Goal: Task Accomplishment & Management: Complete application form

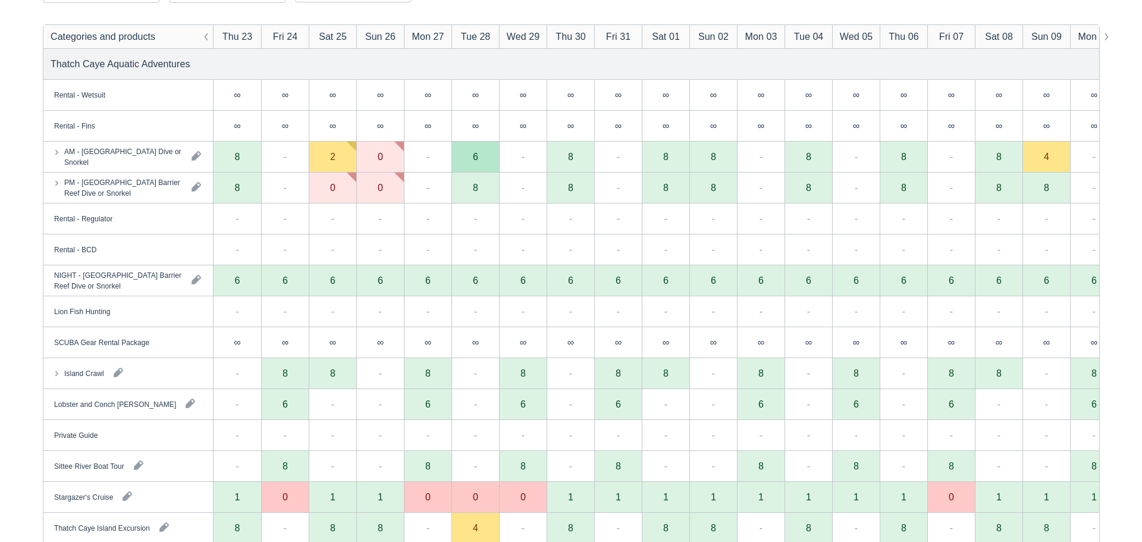
scroll to position [186, 0]
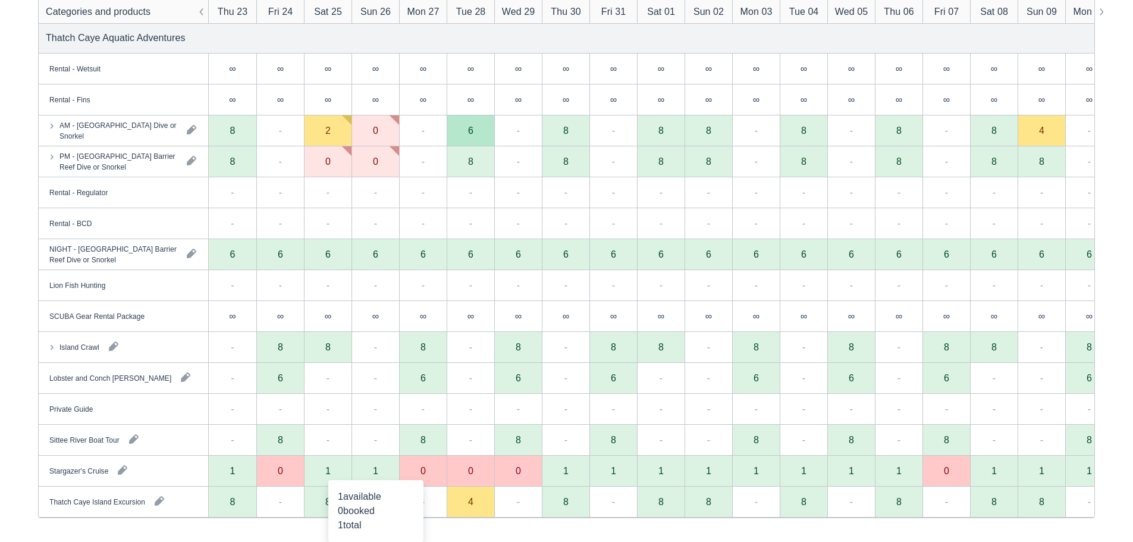
click at [382, 475] on div "1" at bounding box center [375, 470] width 48 height 31
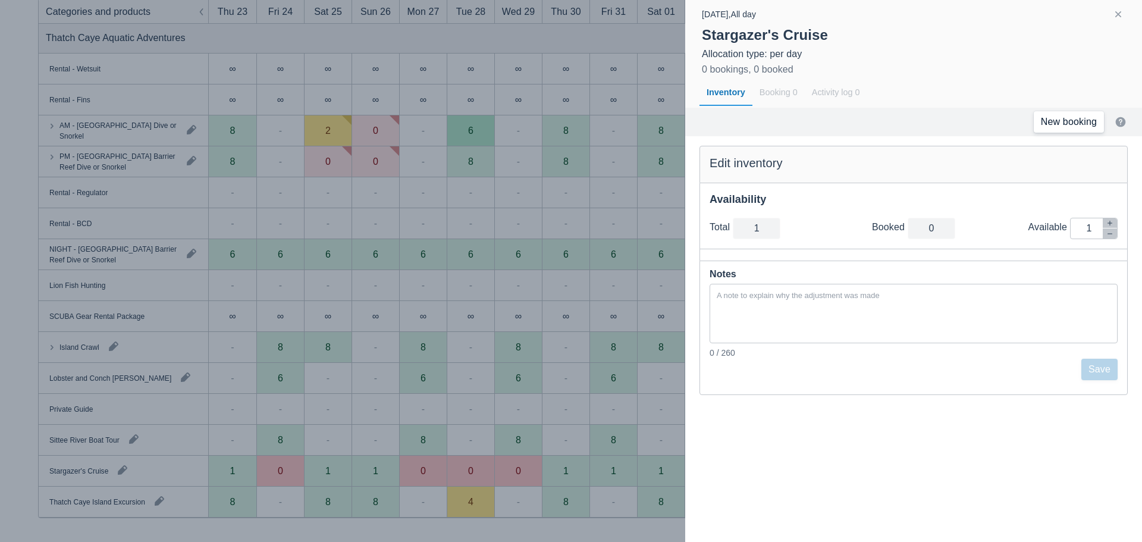
click at [1056, 115] on link "New booking" at bounding box center [1068, 121] width 70 height 21
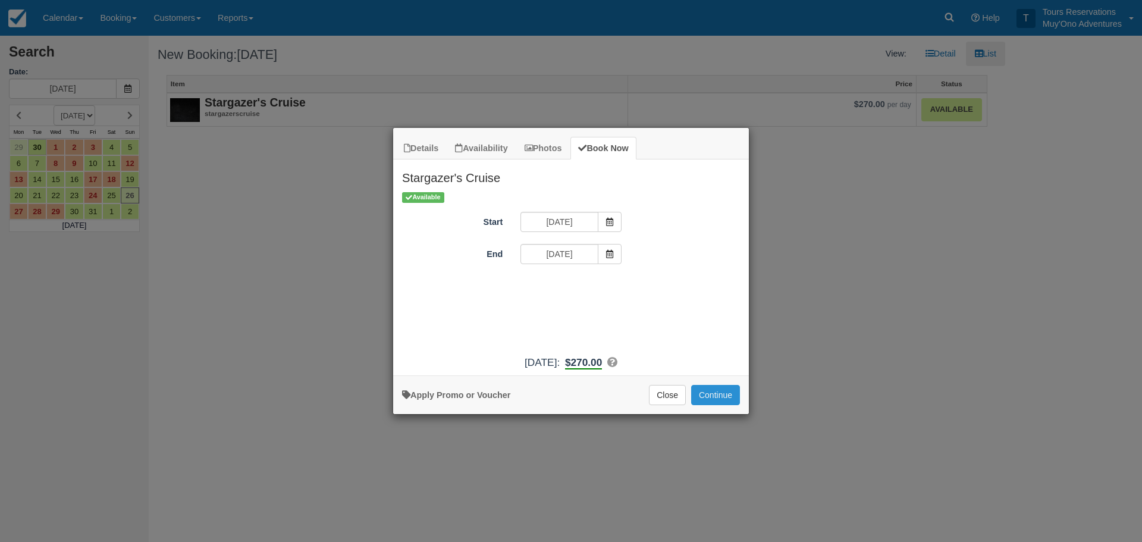
click at [726, 393] on button "Continue" at bounding box center [715, 395] width 49 height 20
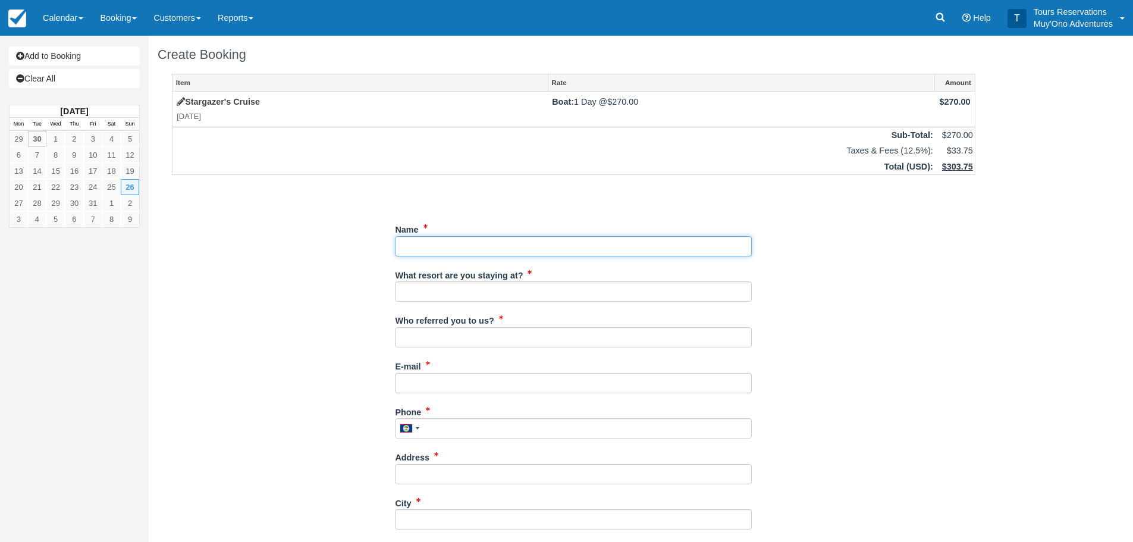
click at [543, 239] on input "Name" at bounding box center [573, 246] width 357 height 20
paste input "Jennah Ostrom"
type input "Jennah Ostrom"
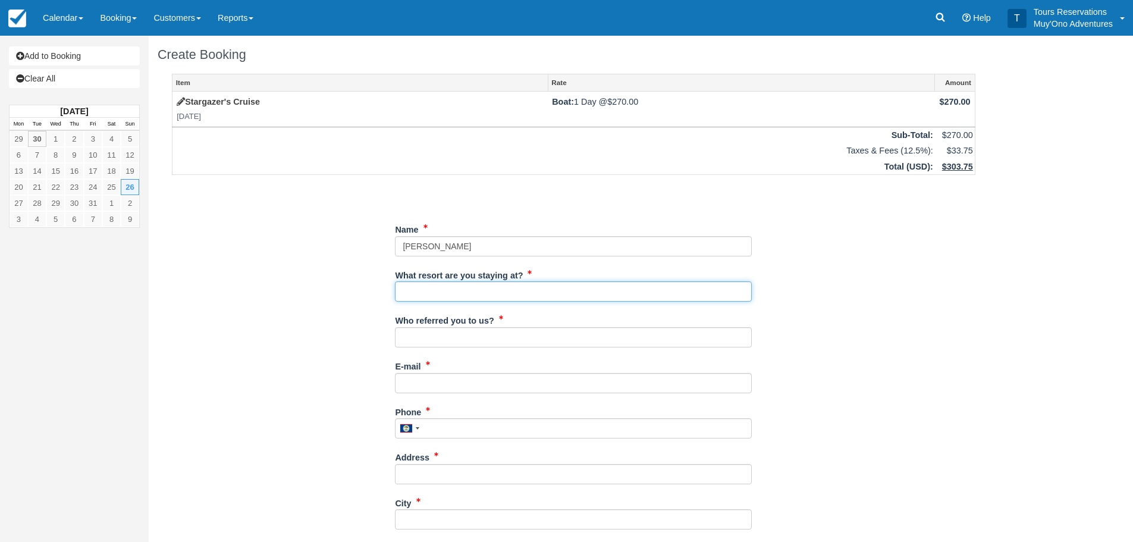
click at [499, 293] on input "What resort are you staying at?" at bounding box center [573, 291] width 357 height 20
type input "Thatch Caye Resort"
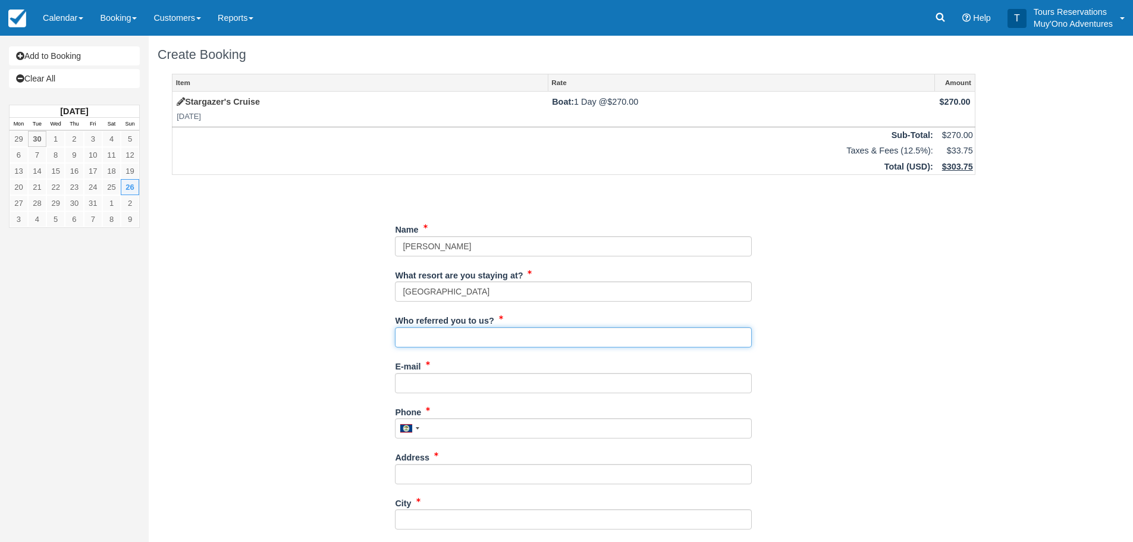
click at [482, 342] on input "Who referred you to us?" at bounding box center [573, 337] width 357 height 20
type input "Diane M-Reservations"
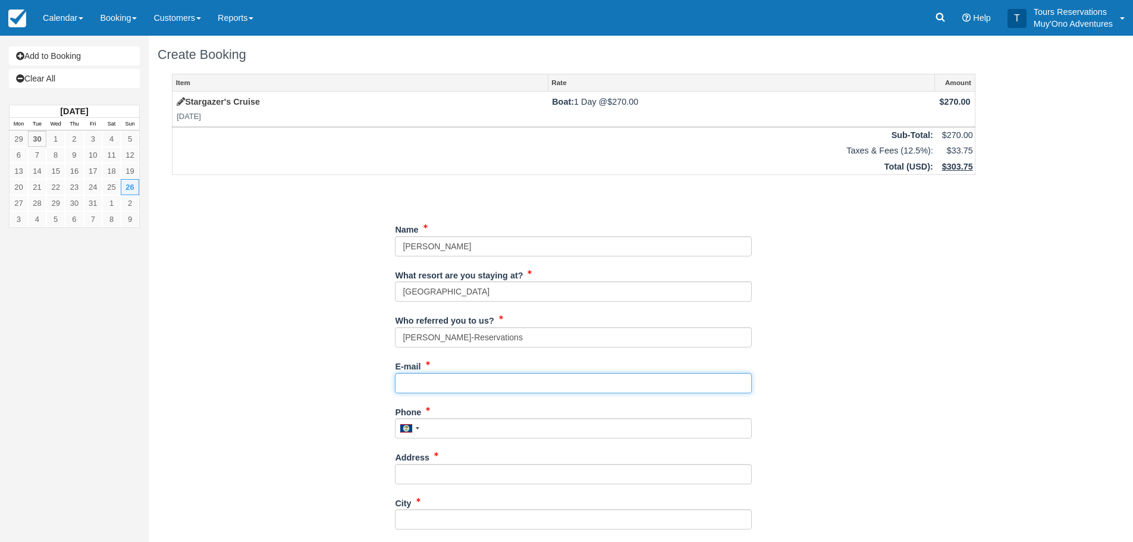
click at [444, 381] on input "E-mail" at bounding box center [573, 383] width 357 height 20
paste input "jennah.ostrom@gmail.com"
type input "jennah.ostrom@gmail.com"
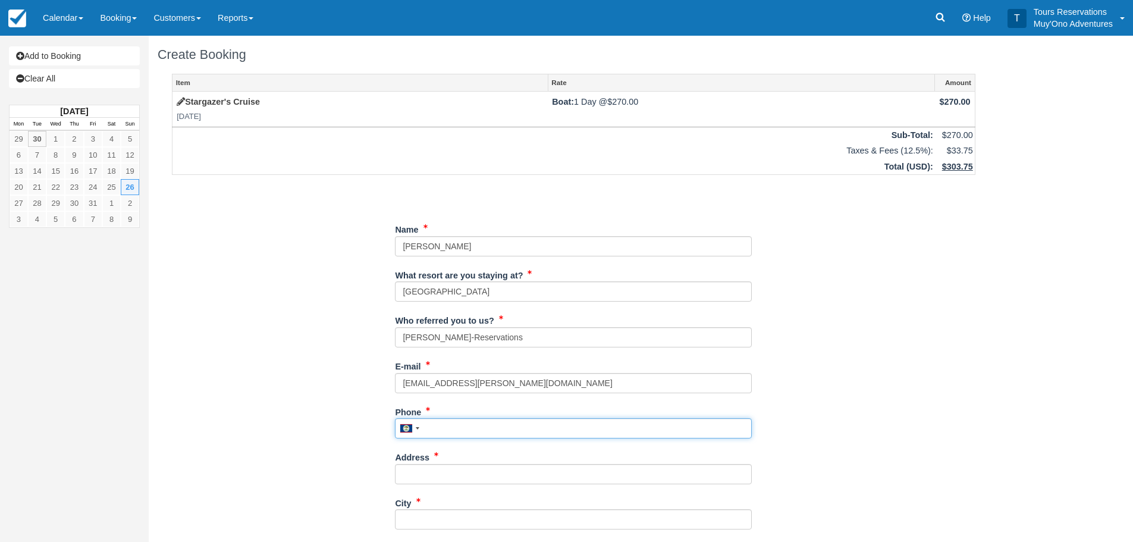
click at [461, 423] on input "Phone" at bounding box center [573, 428] width 357 height 20
paste input "202-940-6630"
click at [413, 436] on div at bounding box center [408, 428] width 27 height 19
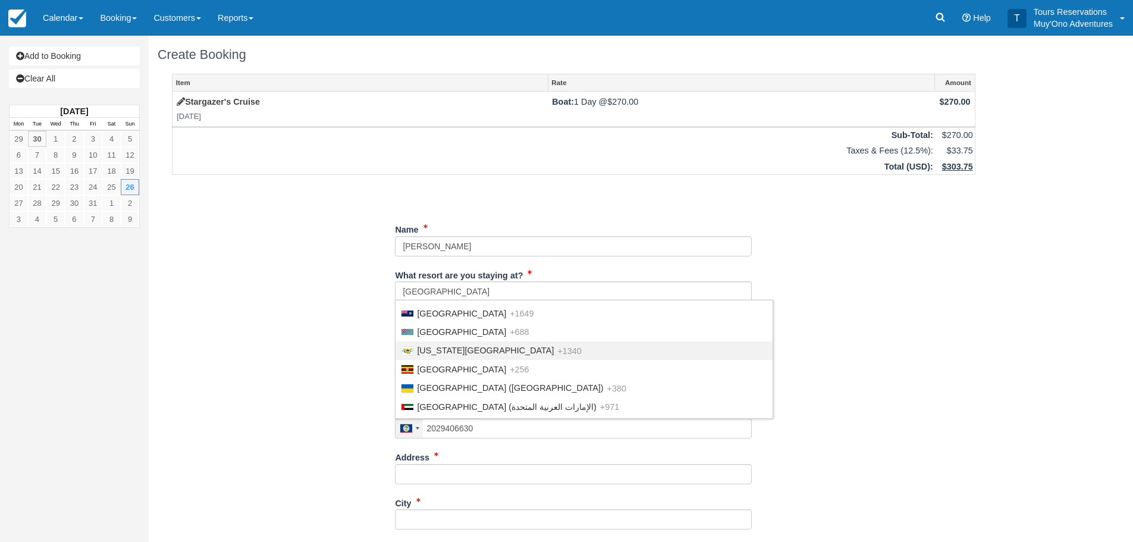
scroll to position [4290, 0]
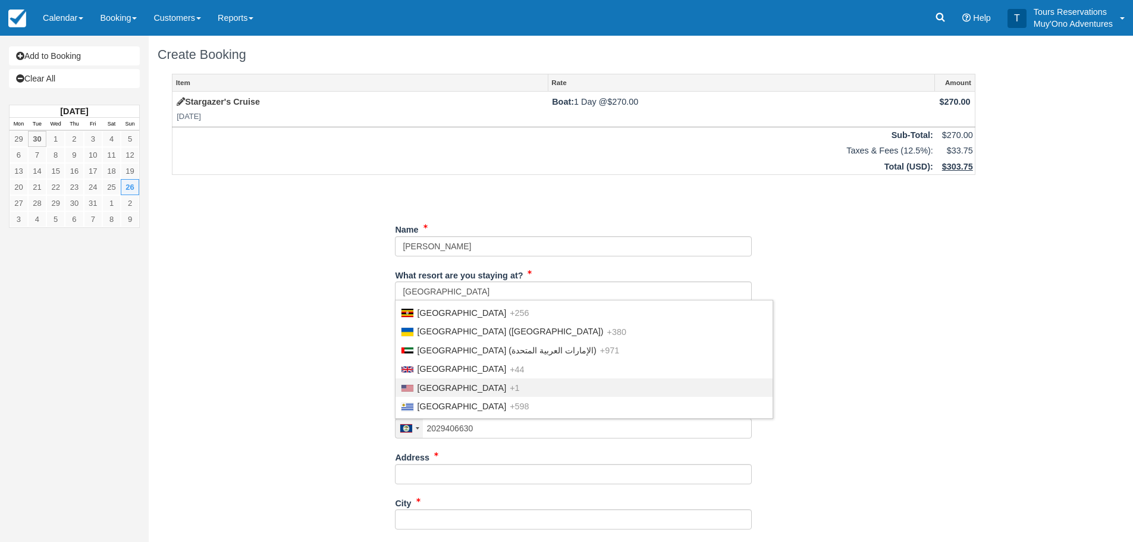
click at [432, 392] on span "United States" at bounding box center [461, 388] width 89 height 10
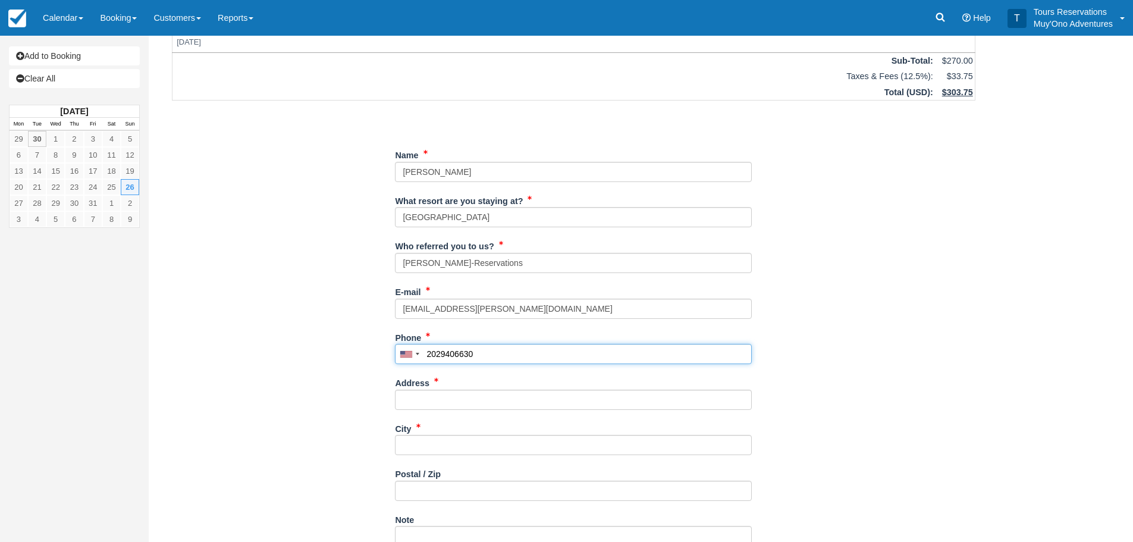
scroll to position [178, 0]
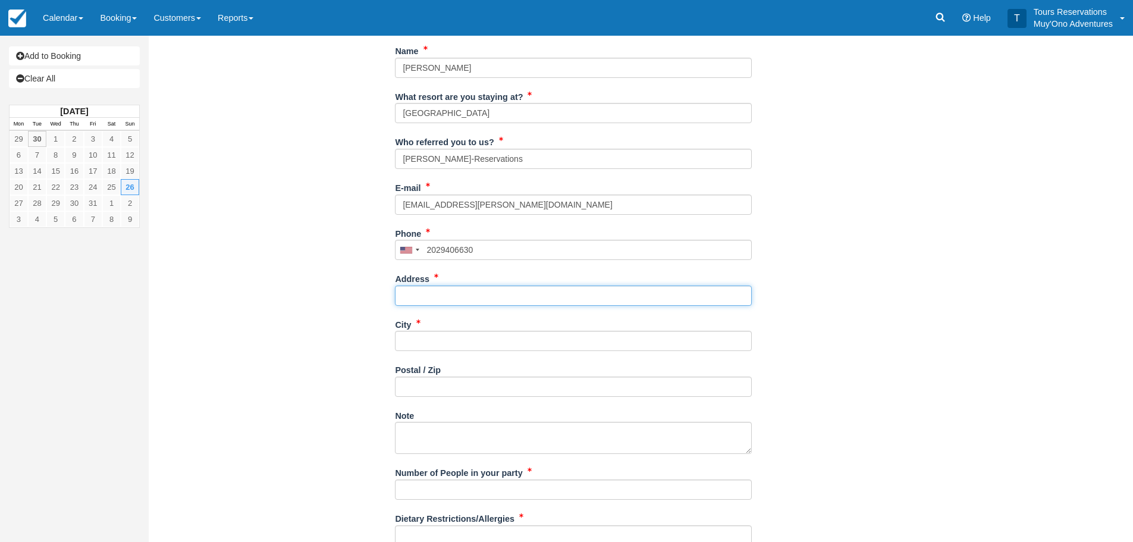
type input "(202) 940-6630"
drag, startPoint x: 452, startPoint y: 291, endPoint x: 447, endPoint y: 281, distance: 10.6
click at [452, 291] on input "Address" at bounding box center [573, 295] width 357 height 20
paste input "318 Rhode Island Ave NE"
type input "318 Rhode Island Ave NE"
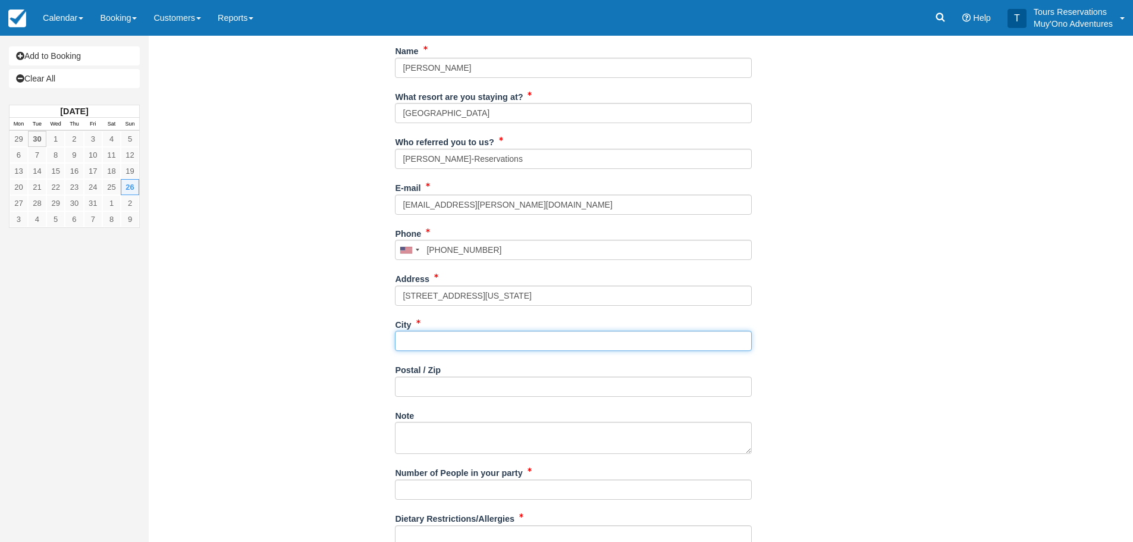
click at [432, 341] on input "City" at bounding box center [573, 341] width 357 height 20
type input "Washington"
click at [552, 386] on input "Postal / Zip" at bounding box center [573, 386] width 357 height 20
paste input "20002"
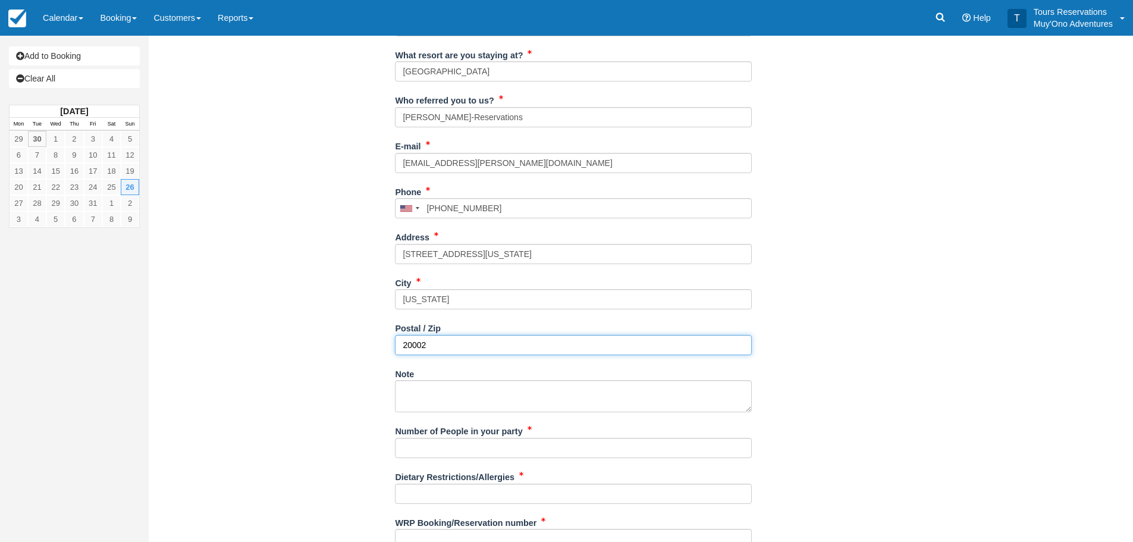
scroll to position [265, 0]
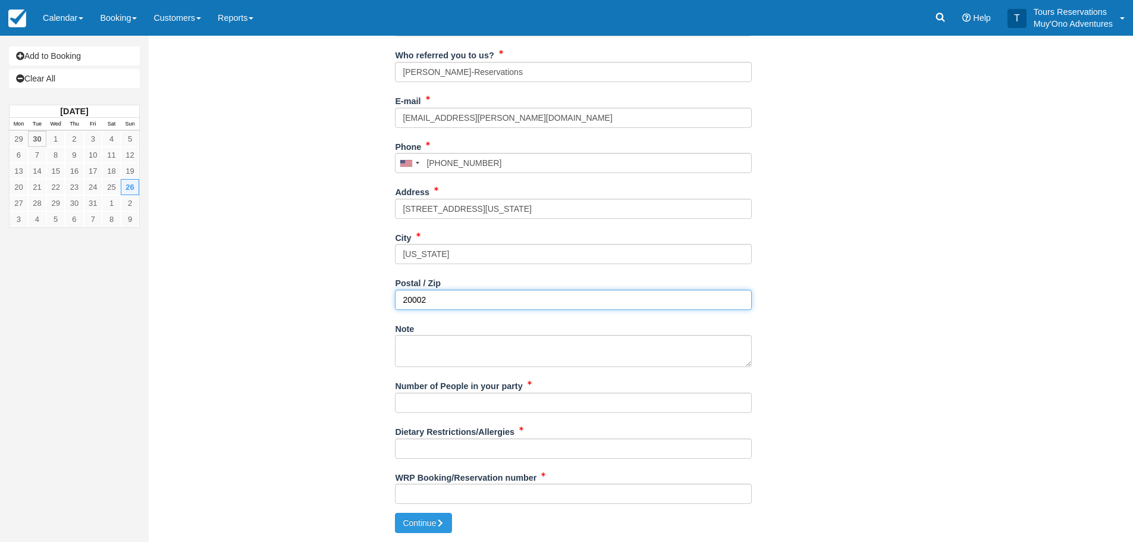
type input "20002"
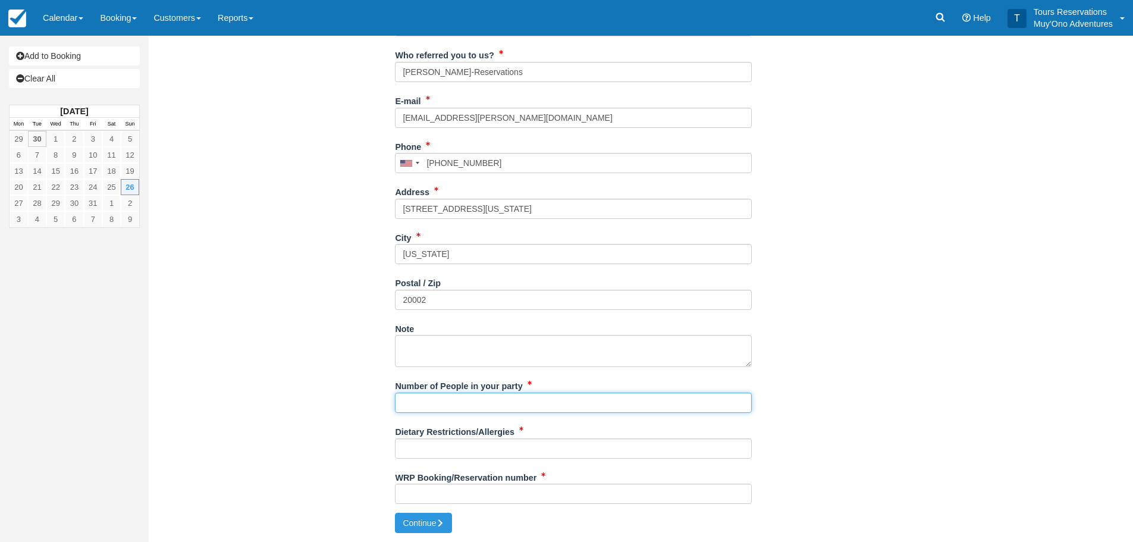
click at [528, 400] on input "Number of People in your party" at bounding box center [573, 402] width 357 height 20
type input "2 pax"
click at [471, 451] on input "Dietary Restrictions/Allergies" at bounding box center [573, 448] width 357 height 20
type input "none"
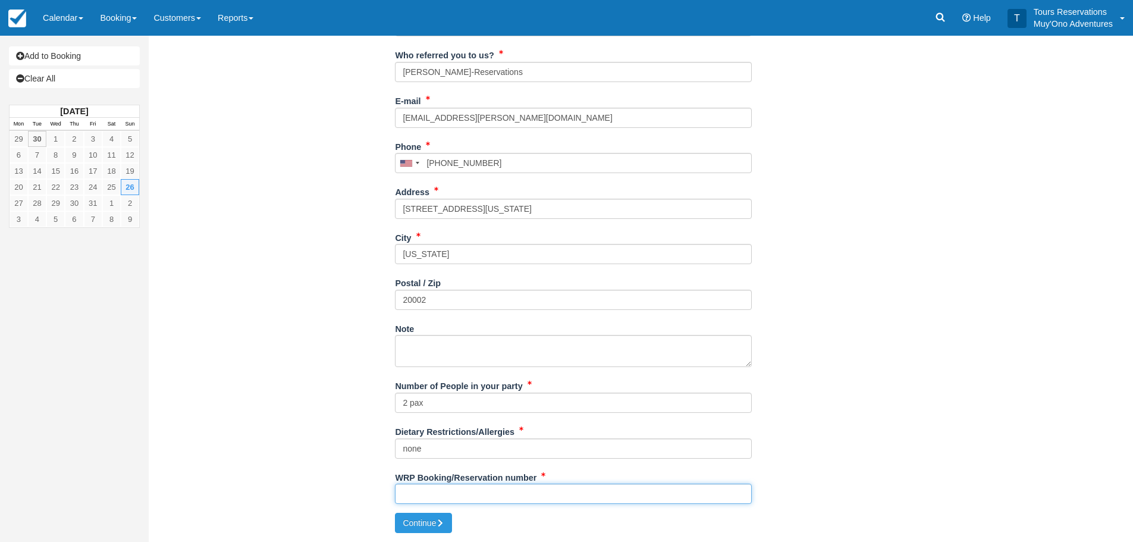
click at [465, 489] on input "WRP Booking/Reservation number" at bounding box center [573, 493] width 357 height 20
paste input "47418590"
type input "47418590"
click at [442, 521] on icon "submit" at bounding box center [440, 523] width 8 height 8
type input "+12029406630"
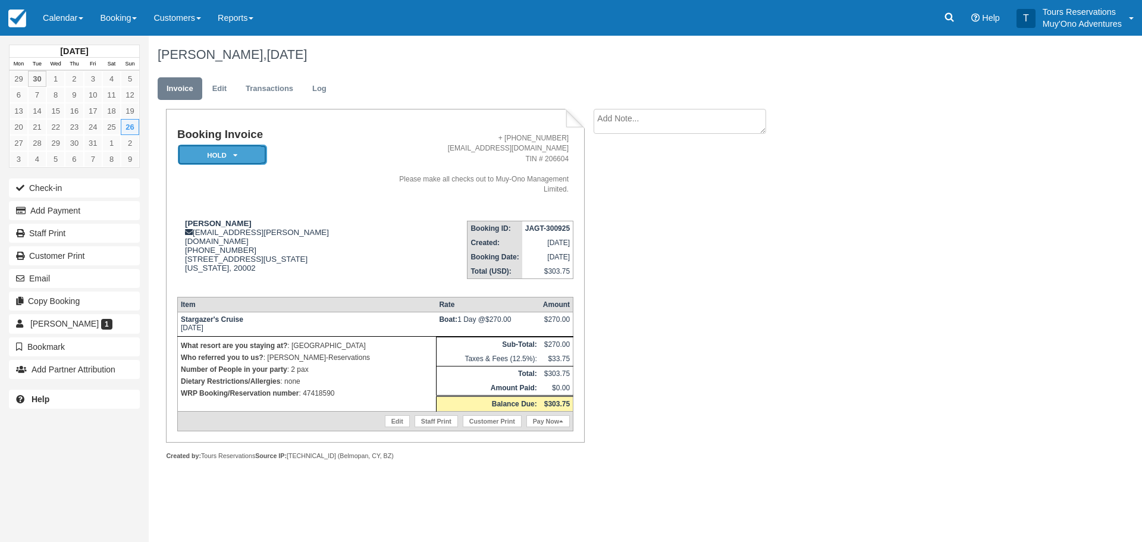
click at [243, 147] on em "HOLD" at bounding box center [222, 154] width 89 height 21
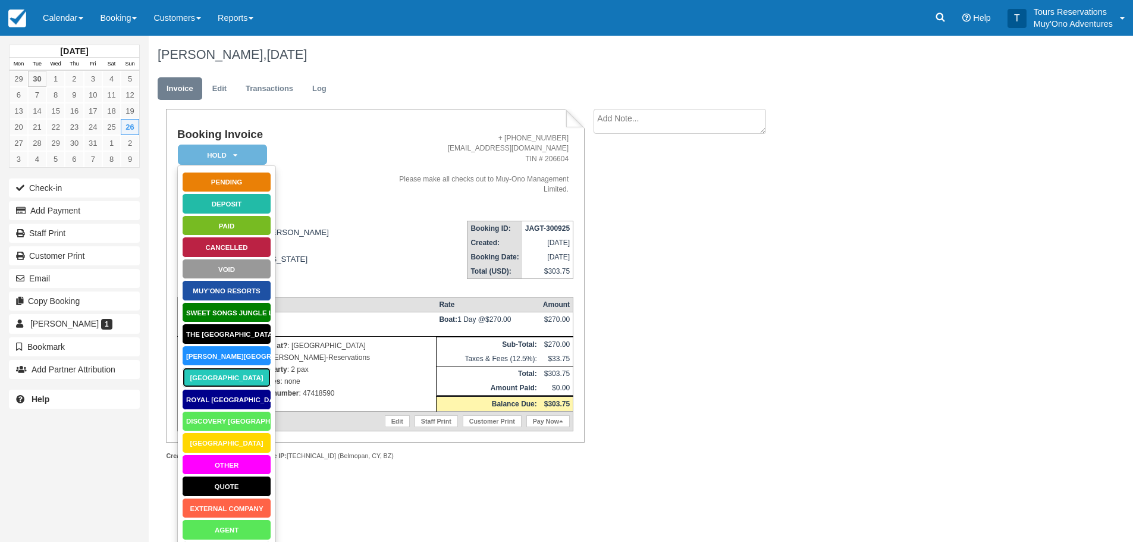
click at [227, 378] on link "Thatch Caye Resort" at bounding box center [226, 377] width 89 height 21
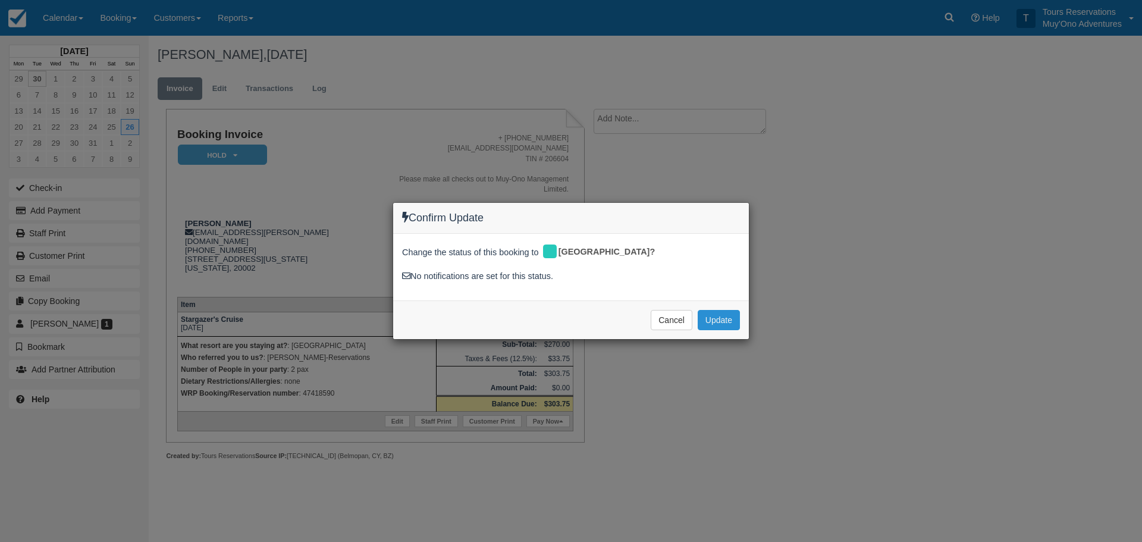
click at [722, 326] on button "Update" at bounding box center [719, 320] width 42 height 20
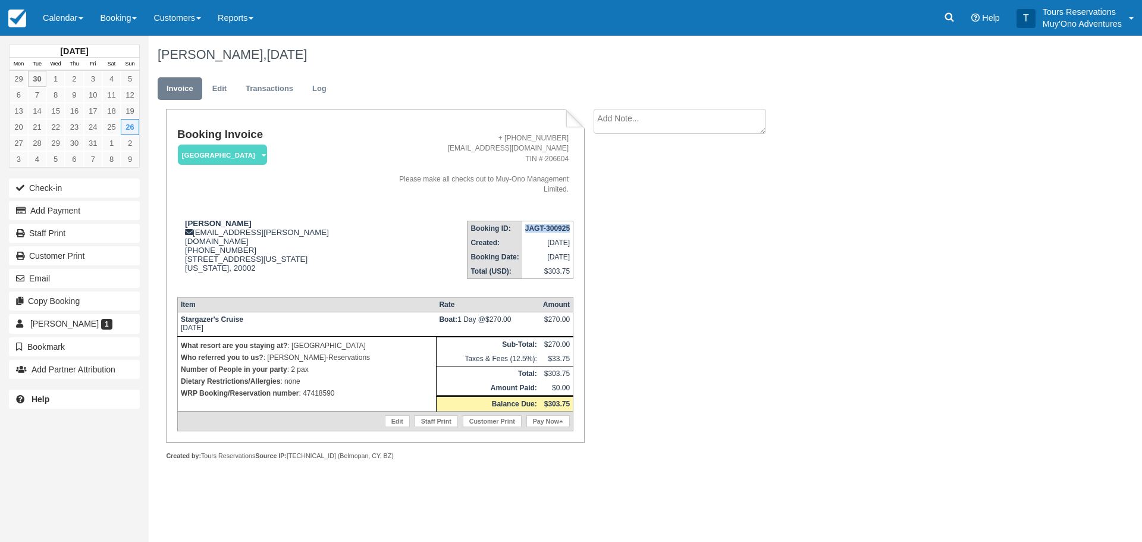
drag, startPoint x: 525, startPoint y: 216, endPoint x: 572, endPoint y: 219, distance: 47.0
click at [572, 221] on td "JAGT-300925" at bounding box center [547, 228] width 51 height 15
copy strong "JAGT-300925"
